Goal: Transaction & Acquisition: Download file/media

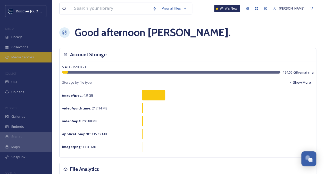
click at [28, 59] on span "Media Centres" at bounding box center [22, 57] width 23 height 5
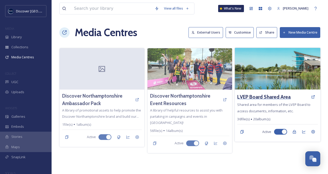
click at [266, 96] on h3 "LVEP Board Shared Area" at bounding box center [264, 96] width 53 height 7
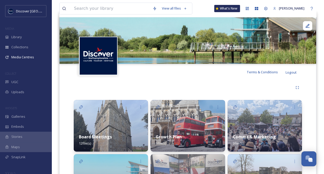
scroll to position [96, 0]
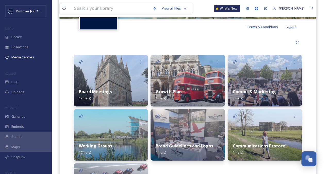
click at [106, 140] on div "Working Groups 17 file(s)" at bounding box center [111, 149] width 74 height 23
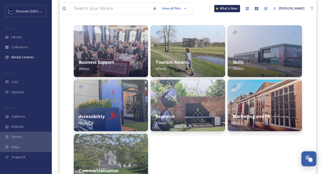
scroll to position [125, 0]
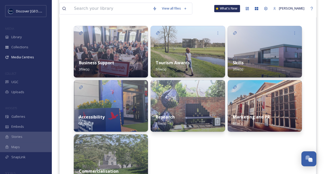
click at [192, 66] on div "Tourism Awards 5 file(s)" at bounding box center [188, 65] width 74 height 23
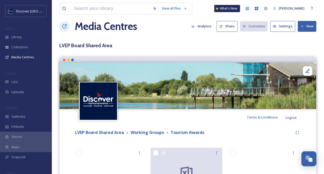
scroll to position [2, 0]
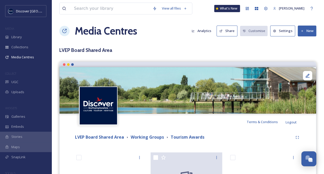
click at [305, 31] on button "New" at bounding box center [307, 31] width 19 height 11
click at [305, 52] on span "Add Album" at bounding box center [305, 53] width 17 height 5
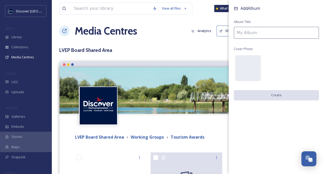
click at [249, 31] on input at bounding box center [276, 33] width 85 height 12
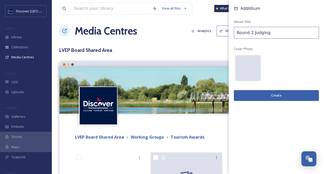
type input "Round 2 Judging"
click at [243, 64] on div at bounding box center [248, 68] width 26 height 26
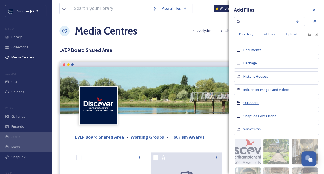
click at [254, 101] on span "Outdoors" at bounding box center [251, 102] width 15 height 5
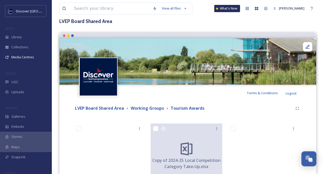
scroll to position [0, 0]
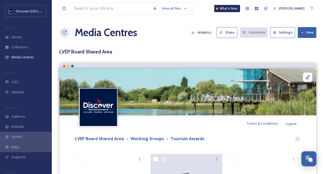
click at [307, 29] on button "New" at bounding box center [307, 32] width 19 height 11
click at [302, 52] on span "Add Album" at bounding box center [305, 54] width 17 height 5
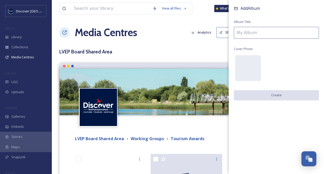
click at [257, 35] on input at bounding box center [276, 33] width 85 height 12
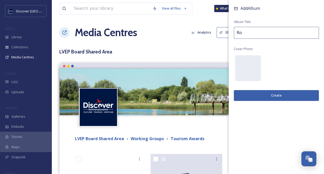
type input "R"
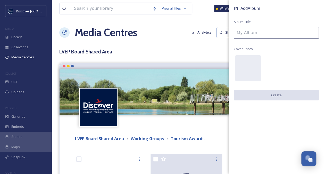
click at [189, 43] on div "View all files What's New [PERSON_NAME] Media Centres Analytics Share Customise…" at bounding box center [188, 177] width 273 height 354
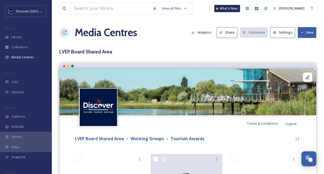
click at [304, 32] on icon at bounding box center [302, 32] width 3 height 3
click at [303, 43] on span "Add Files" at bounding box center [304, 44] width 14 height 5
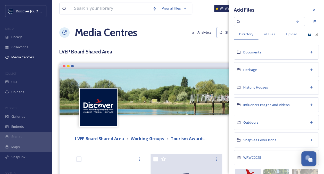
click at [308, 34] on icon at bounding box center [309, 34] width 3 height 3
click at [308, 34] on icon at bounding box center [310, 34] width 4 height 4
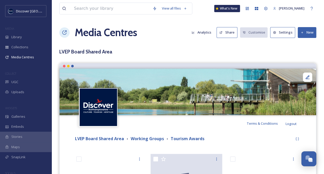
click at [304, 32] on button "New" at bounding box center [307, 32] width 19 height 11
click at [300, 44] on span "Add Files" at bounding box center [304, 44] width 14 height 5
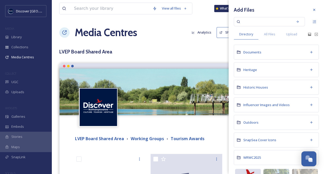
click at [263, 54] on div "Documents" at bounding box center [276, 52] width 85 height 15
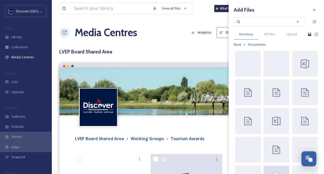
click at [308, 35] on icon at bounding box center [309, 34] width 3 height 3
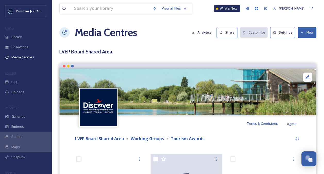
click at [308, 29] on button "New" at bounding box center [307, 32] width 19 height 11
click at [304, 43] on span "Add Files" at bounding box center [304, 44] width 14 height 5
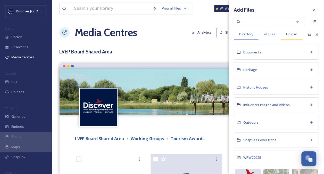
click at [293, 34] on span "Upload" at bounding box center [291, 34] width 11 height 5
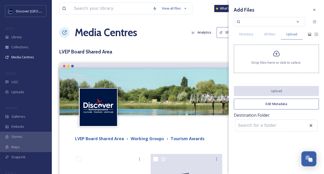
click at [278, 54] on icon at bounding box center [276, 53] width 7 height 7
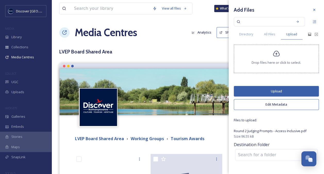
click at [279, 91] on button "Upload" at bounding box center [276, 91] width 85 height 11
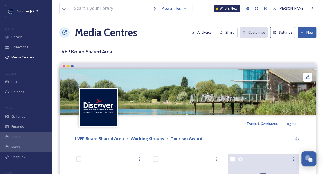
click at [309, 33] on button "New" at bounding box center [307, 32] width 19 height 11
click at [303, 44] on span "Add Files" at bounding box center [304, 44] width 14 height 5
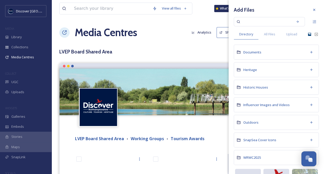
click at [308, 34] on icon at bounding box center [310, 34] width 4 height 4
click at [293, 35] on span "Upload" at bounding box center [291, 34] width 11 height 5
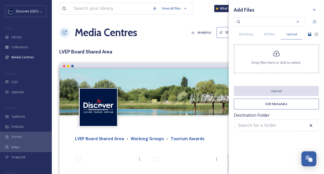
click at [278, 55] on icon at bounding box center [276, 53] width 7 height 7
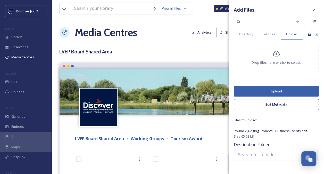
click at [275, 92] on button "Upload" at bounding box center [276, 91] width 85 height 11
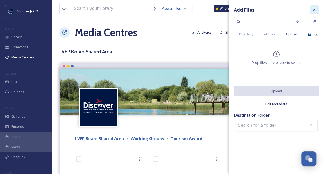
click at [315, 10] on icon at bounding box center [314, 10] width 2 height 2
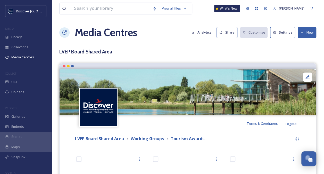
click at [307, 33] on button "New" at bounding box center [307, 32] width 19 height 11
click at [302, 43] on span "Add Files" at bounding box center [304, 44] width 14 height 5
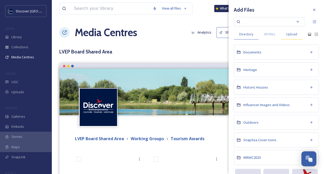
click at [293, 36] on span "Upload" at bounding box center [291, 34] width 11 height 5
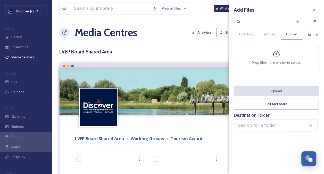
click at [278, 57] on icon at bounding box center [276, 53] width 7 height 7
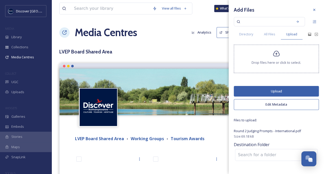
click at [274, 90] on button "Upload" at bounding box center [276, 91] width 85 height 11
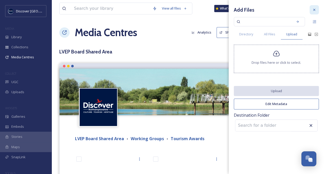
click at [314, 9] on icon at bounding box center [314, 10] width 2 height 2
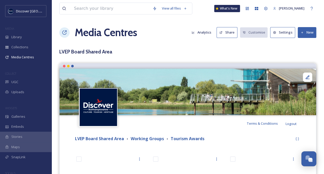
click at [307, 33] on button "New" at bounding box center [307, 32] width 19 height 11
click at [303, 43] on span "Add Files" at bounding box center [304, 44] width 14 height 5
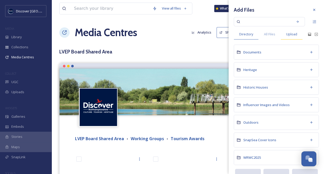
click at [293, 35] on span "Upload" at bounding box center [291, 34] width 11 height 5
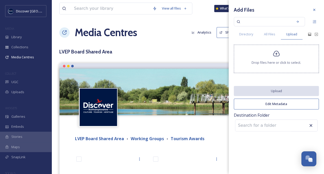
click at [279, 56] on icon at bounding box center [276, 53] width 7 height 7
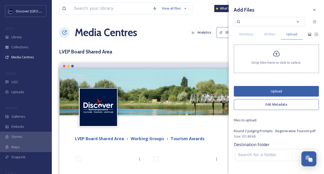
click at [276, 88] on button "Upload" at bounding box center [276, 91] width 85 height 11
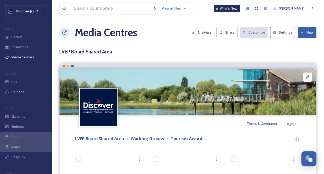
click at [303, 30] on button "New" at bounding box center [307, 32] width 19 height 11
click at [304, 42] on span "Add Files" at bounding box center [304, 44] width 14 height 5
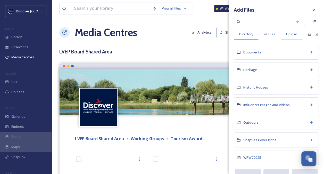
click at [293, 33] on span "Upload" at bounding box center [291, 34] width 11 height 5
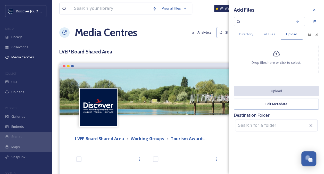
click at [277, 58] on div at bounding box center [277, 59] width 0 height 3
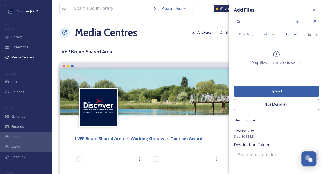
click at [278, 92] on button "Upload" at bounding box center [276, 91] width 85 height 11
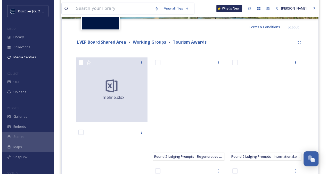
scroll to position [92, 0]
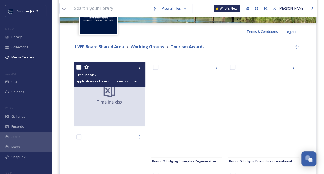
click at [105, 80] on span "application/vnd.openxmlformats-officedocument.spreadsheetml.sheet | 10.81 kB | …" at bounding box center [142, 80] width 132 height 5
click at [111, 102] on span "Timeline.xlsx" at bounding box center [110, 102] width 26 height 6
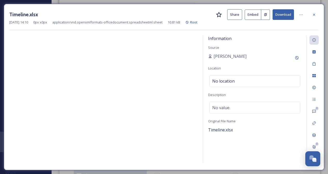
click at [285, 13] on button "Download" at bounding box center [283, 14] width 21 height 11
